Goal: Book appointment/travel/reservation

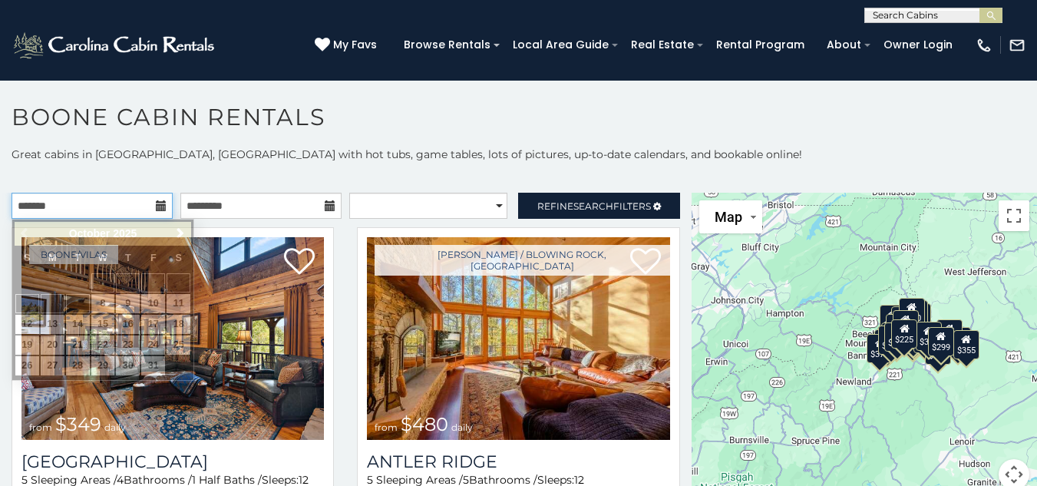
click at [152, 209] on input "text" at bounding box center [92, 206] width 161 height 26
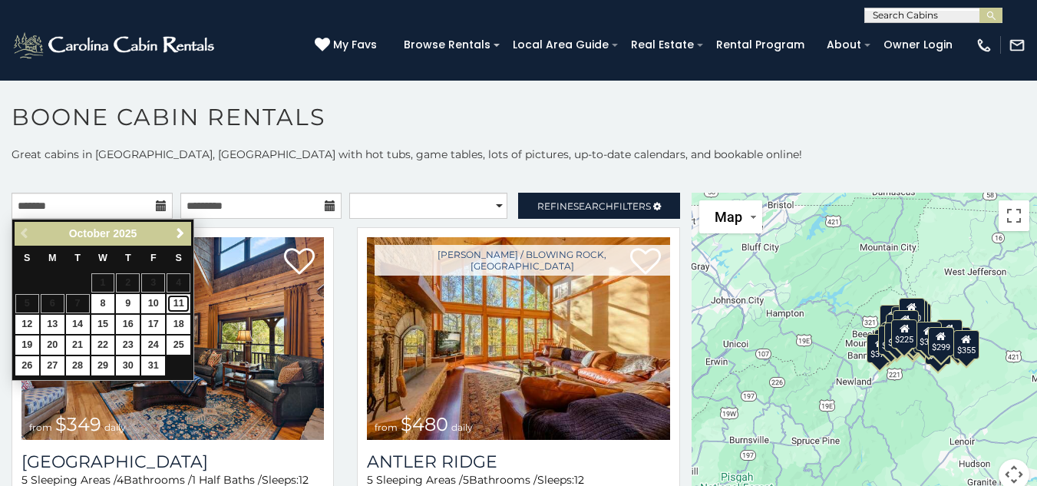
click at [185, 300] on link "11" at bounding box center [179, 303] width 24 height 19
type input "**********"
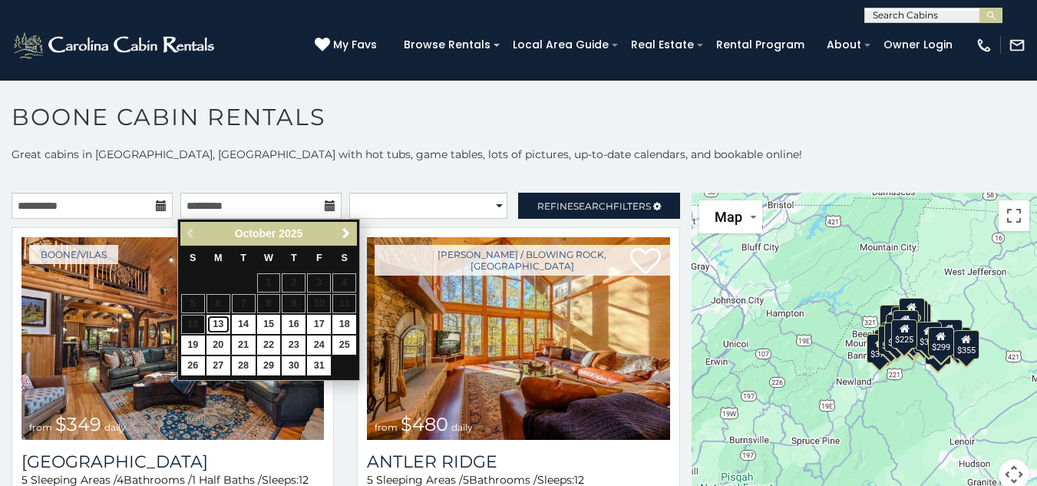
click at [219, 322] on link "13" at bounding box center [218, 324] width 24 height 19
type input "**********"
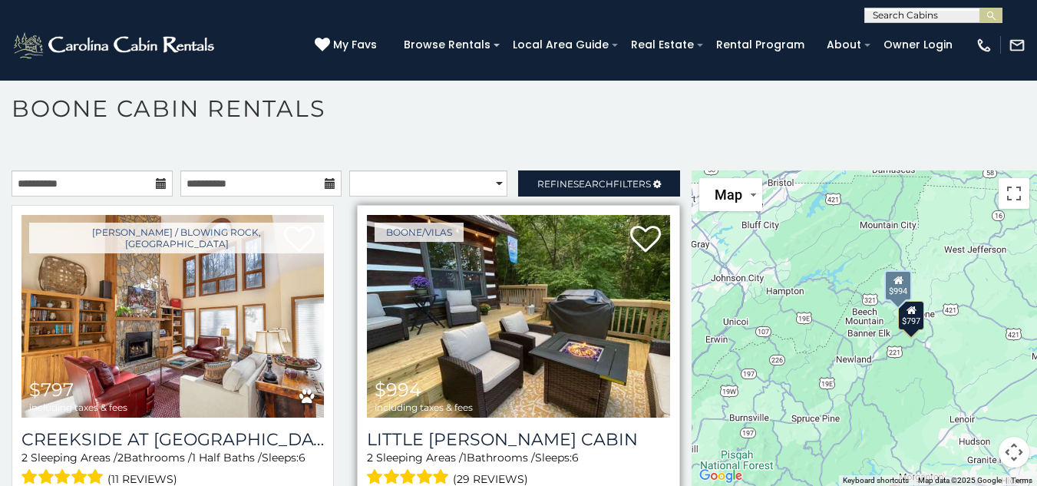
click at [560, 299] on img at bounding box center [518, 316] width 302 height 203
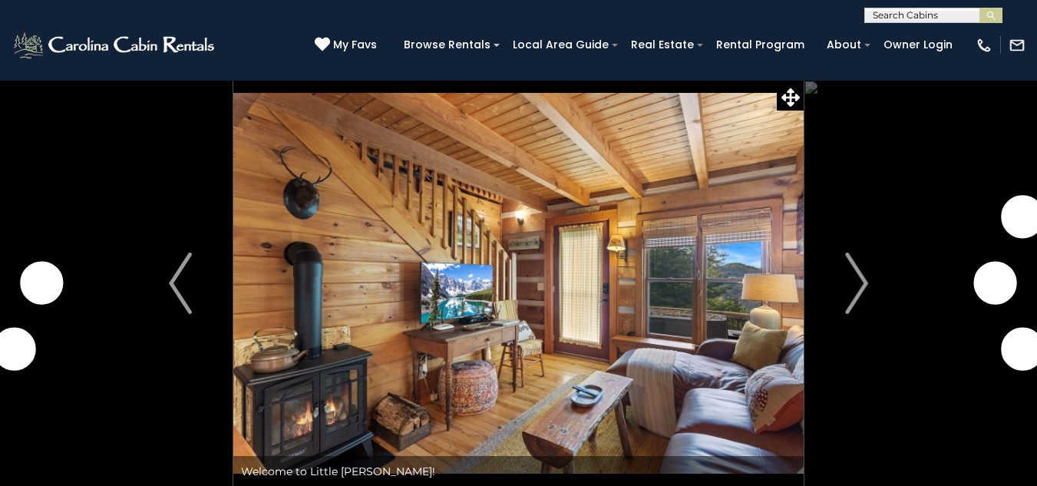
click at [874, 290] on button "Next" at bounding box center [857, 283] width 106 height 407
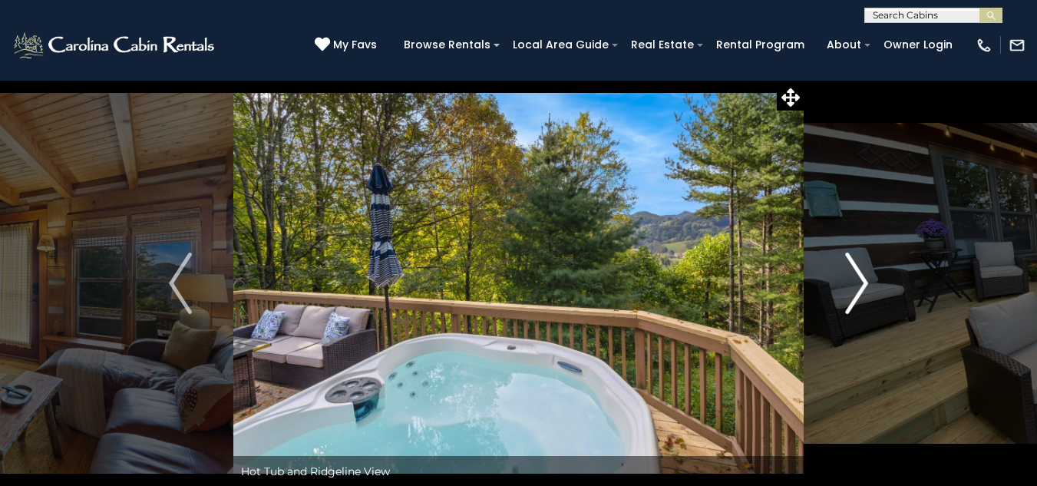
click at [865, 286] on img "Next" at bounding box center [856, 283] width 23 height 61
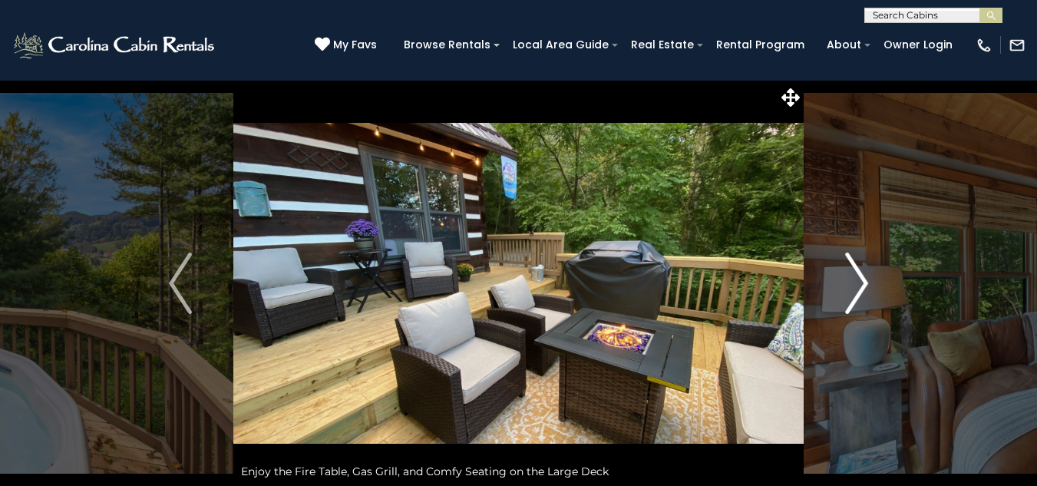
click at [865, 286] on img "Next" at bounding box center [856, 283] width 23 height 61
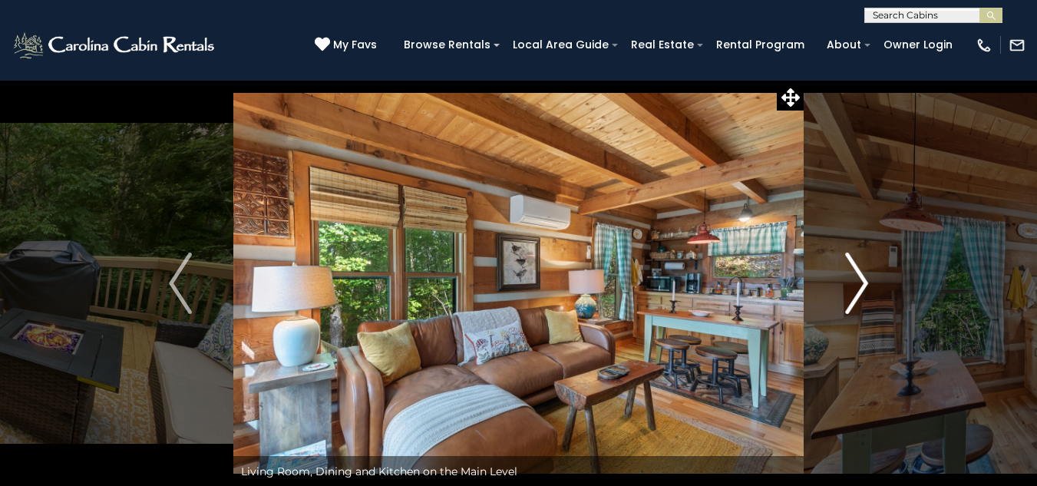
click at [865, 286] on img "Next" at bounding box center [856, 283] width 23 height 61
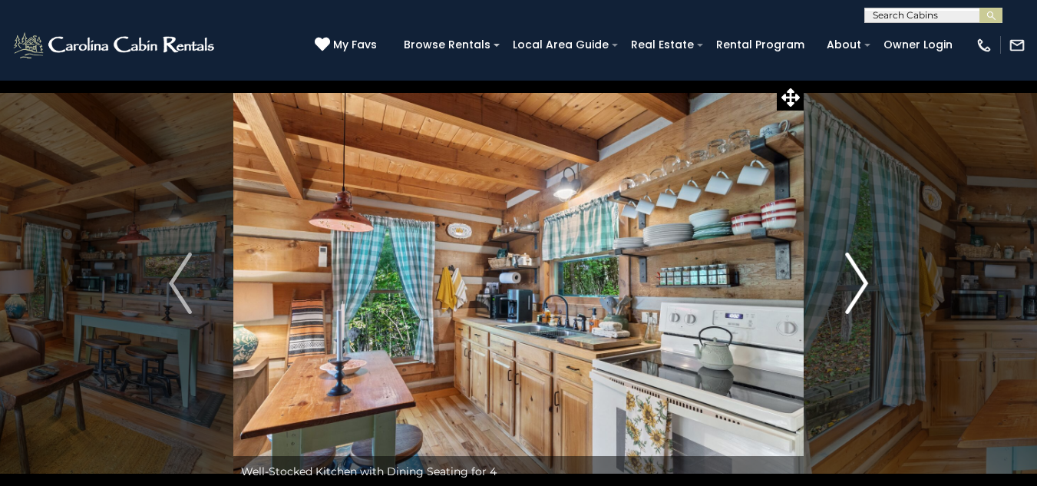
click at [865, 286] on img "Next" at bounding box center [856, 283] width 23 height 61
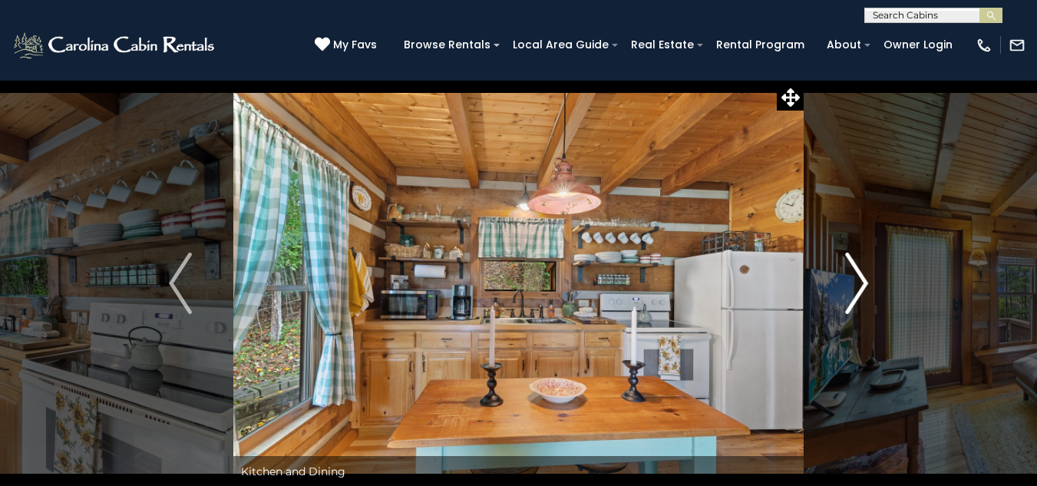
click at [865, 286] on img "Next" at bounding box center [856, 283] width 23 height 61
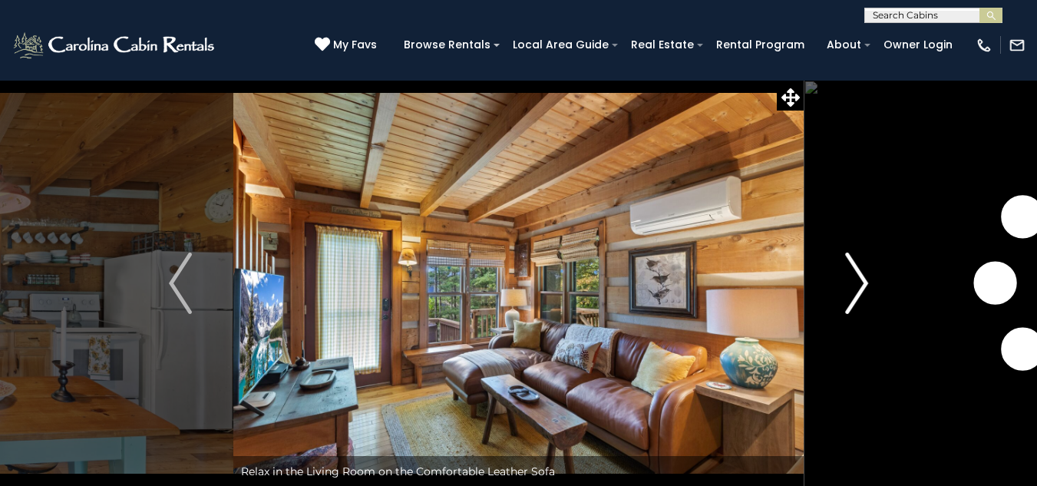
click at [865, 286] on img "Next" at bounding box center [856, 283] width 23 height 61
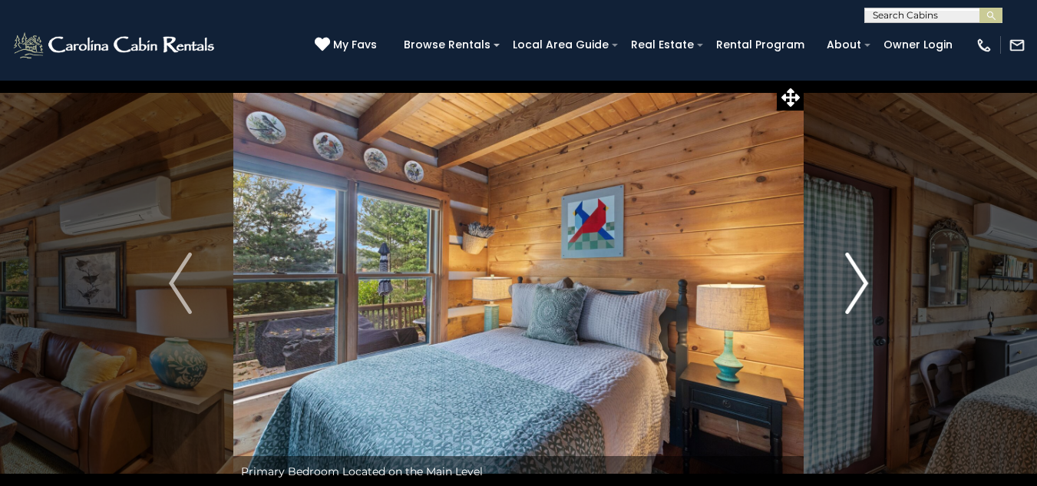
click at [865, 286] on img "Next" at bounding box center [856, 283] width 23 height 61
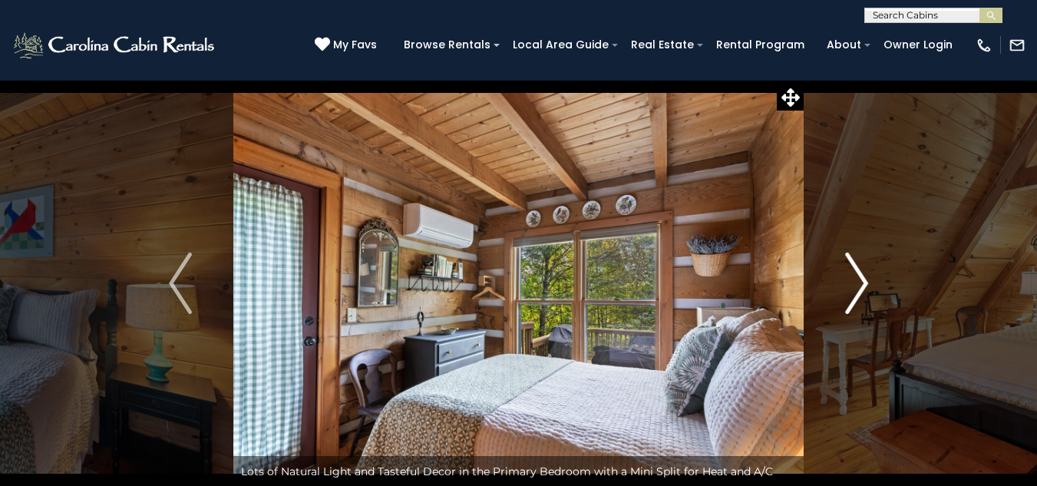
click at [865, 286] on img "Next" at bounding box center [856, 283] width 23 height 61
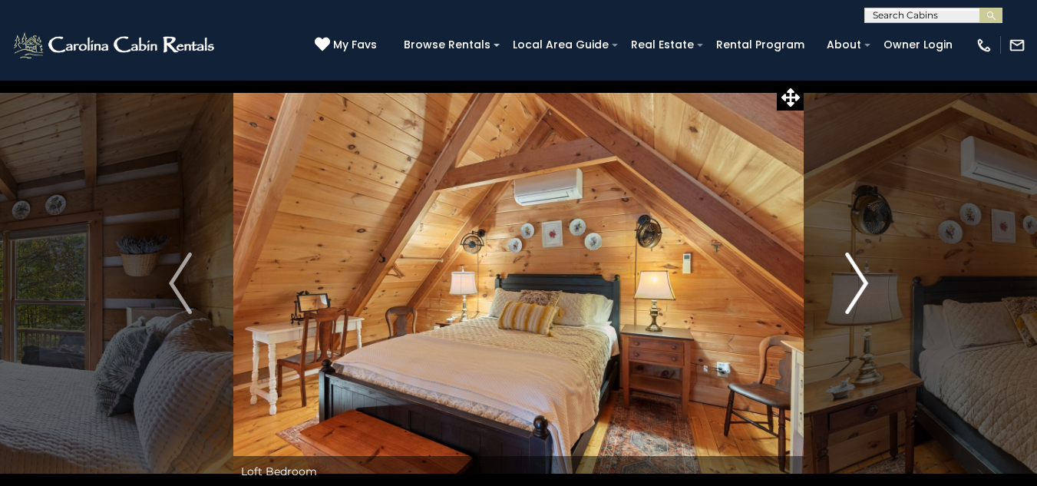
click at [865, 286] on img "Next" at bounding box center [856, 283] width 23 height 61
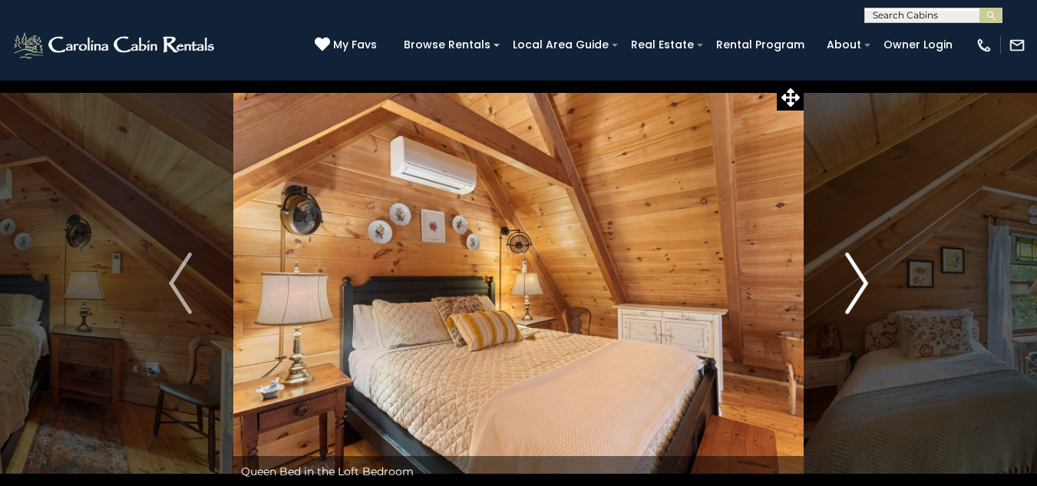
click at [865, 286] on img "Next" at bounding box center [856, 283] width 23 height 61
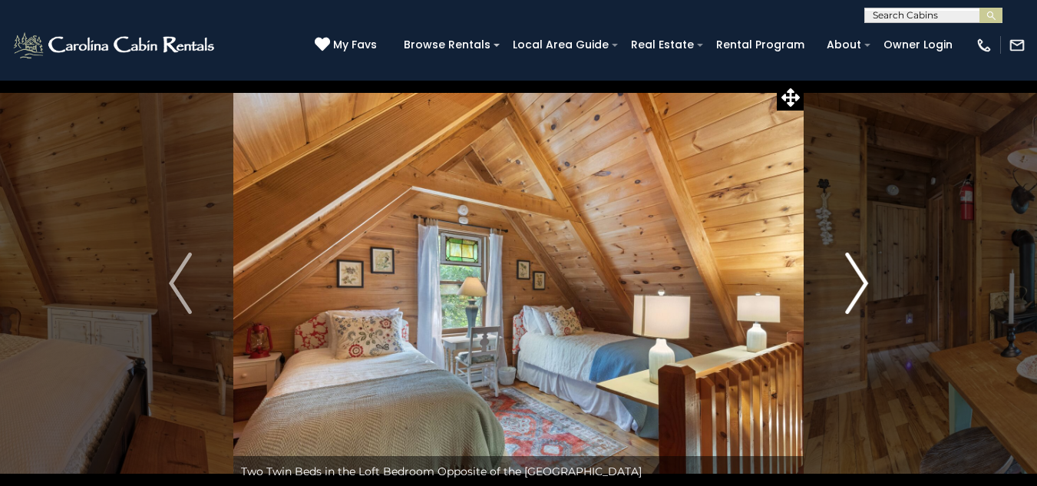
click at [865, 286] on img "Next" at bounding box center [856, 283] width 23 height 61
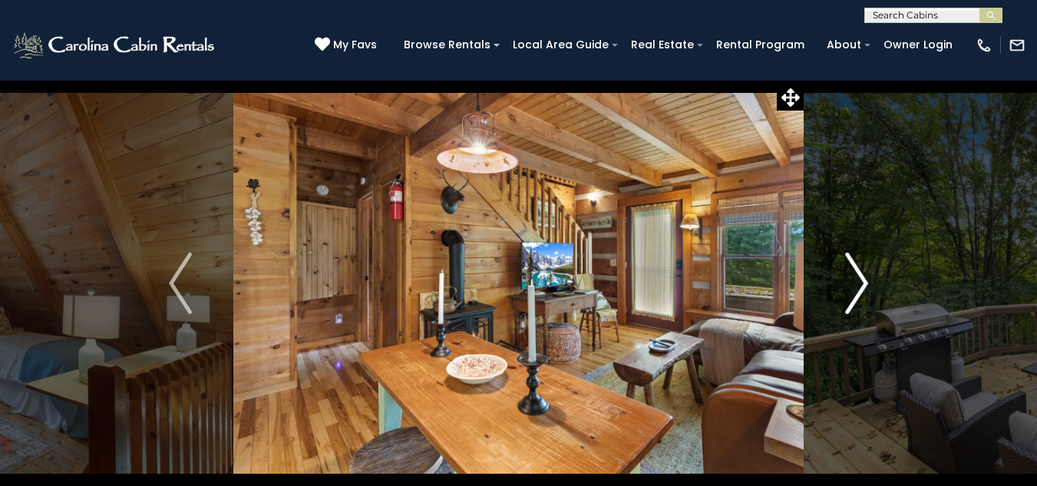
click at [865, 286] on img "Next" at bounding box center [856, 283] width 23 height 61
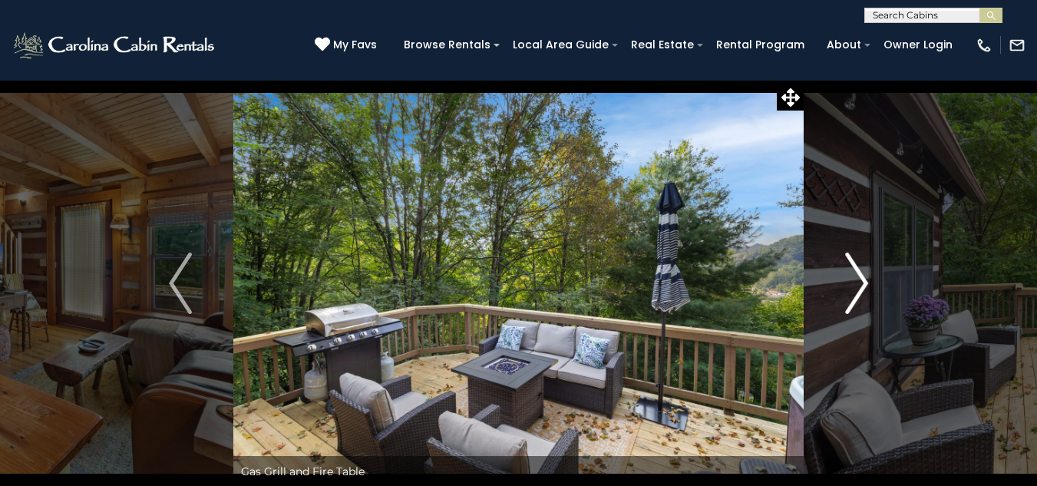
click at [865, 286] on img "Next" at bounding box center [856, 283] width 23 height 61
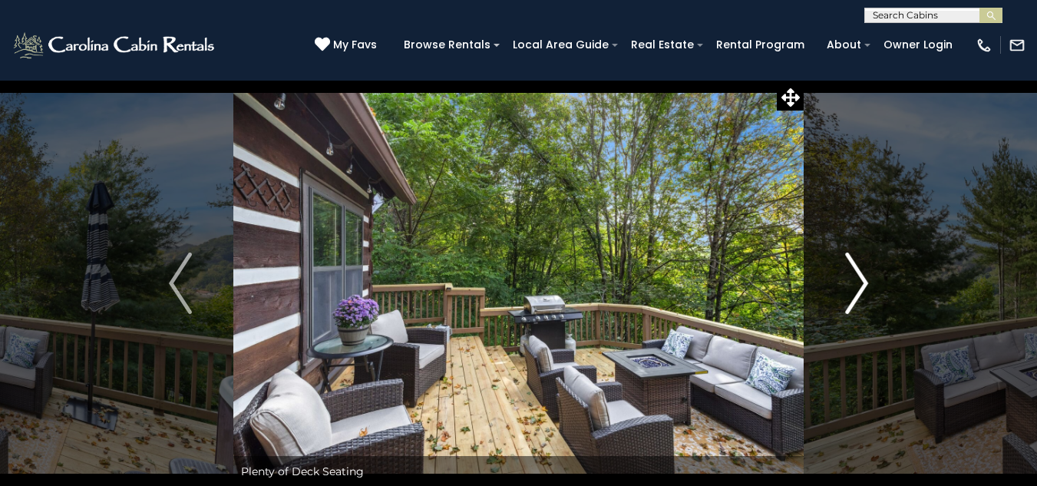
click at [865, 286] on img "Next" at bounding box center [856, 283] width 23 height 61
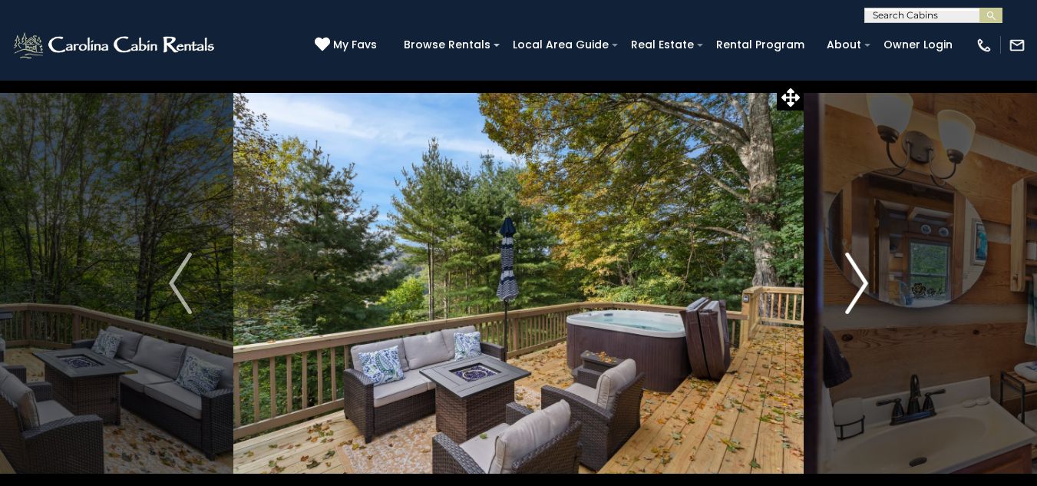
click at [865, 286] on img "Next" at bounding box center [856, 283] width 23 height 61
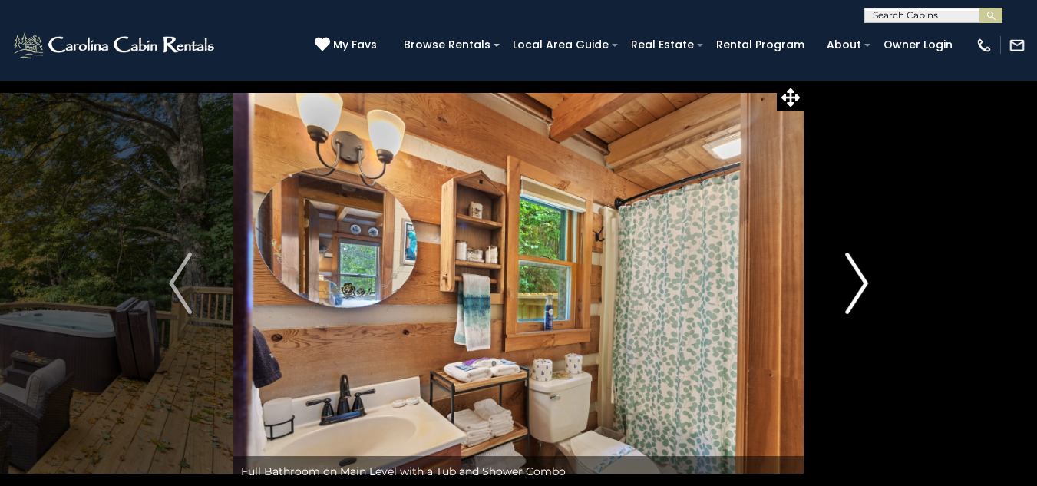
click at [865, 286] on img "Next" at bounding box center [856, 283] width 23 height 61
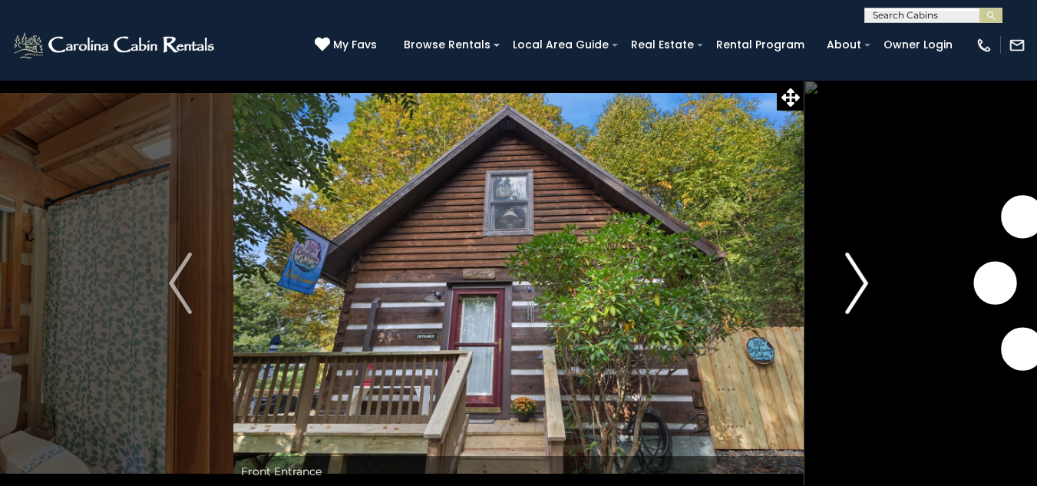
click at [865, 286] on img "Next" at bounding box center [856, 283] width 23 height 61
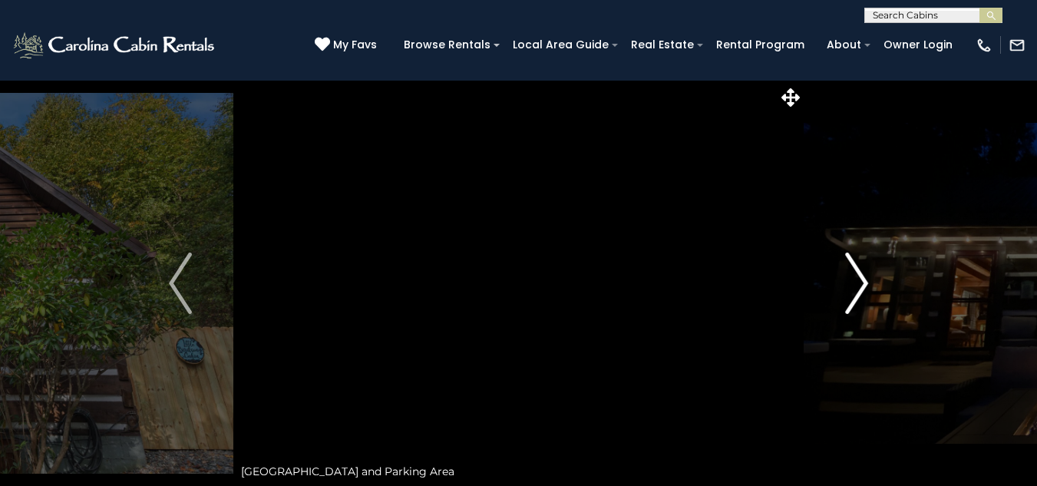
click at [865, 286] on img "Next" at bounding box center [856, 283] width 23 height 61
